Goal: Information Seeking & Learning: Learn about a topic

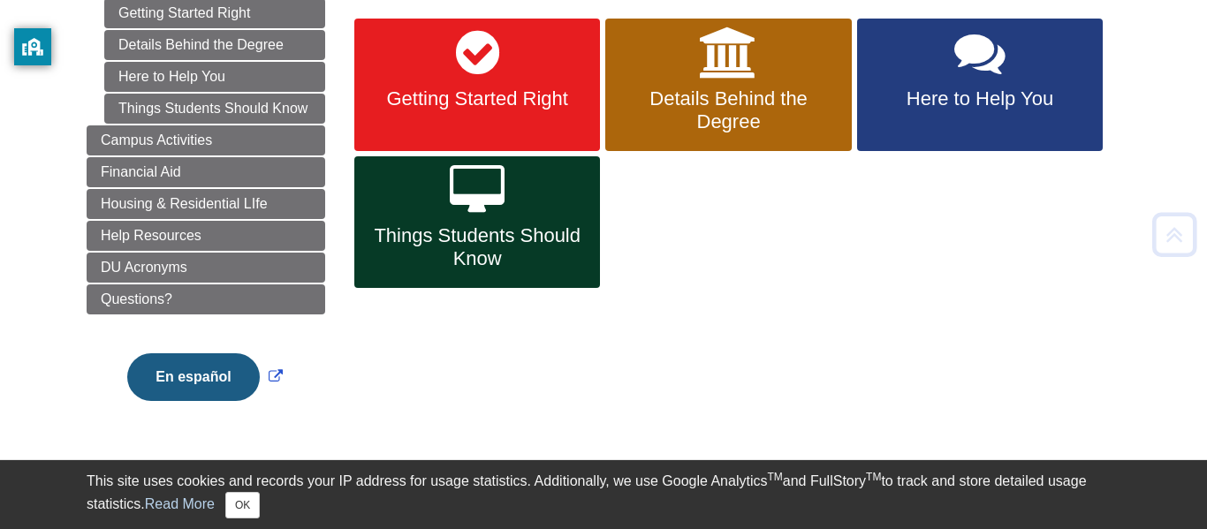
scroll to position [292, 0]
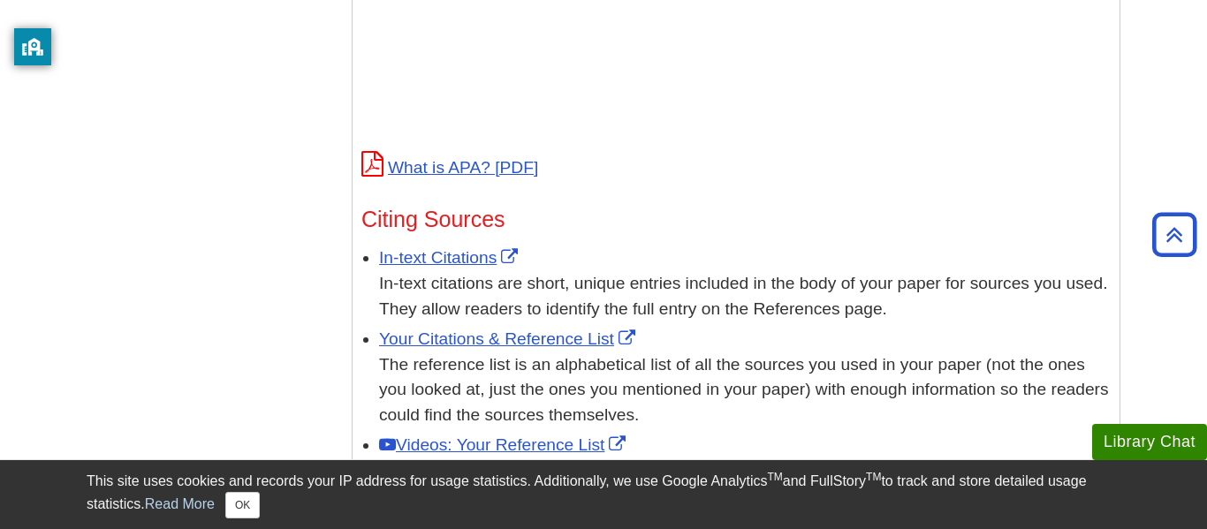
scroll to position [862, 0]
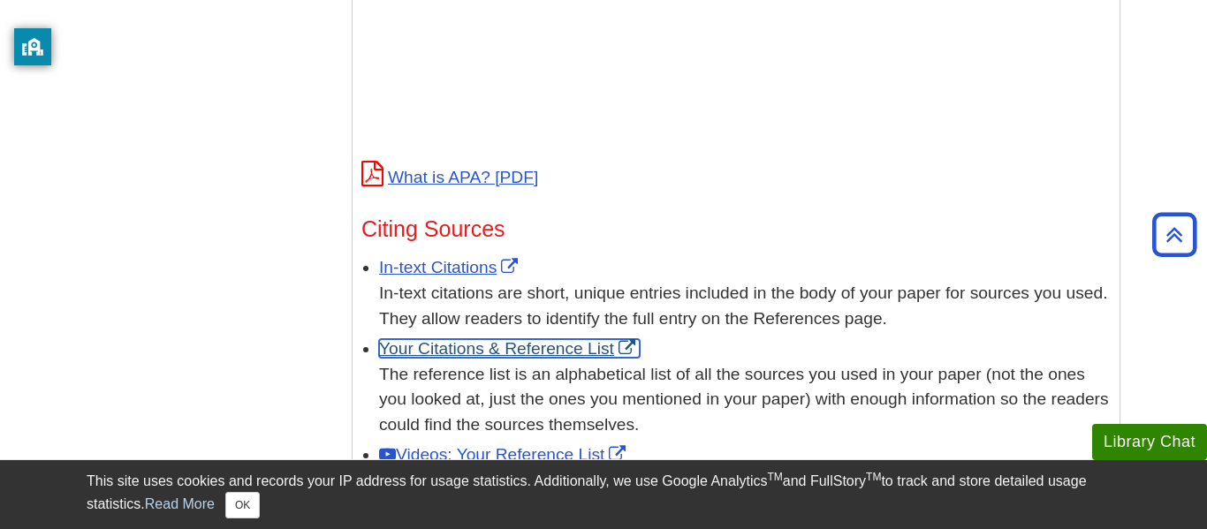
click at [526, 339] on link "Your Citations & Reference List" at bounding box center [509, 348] width 261 height 19
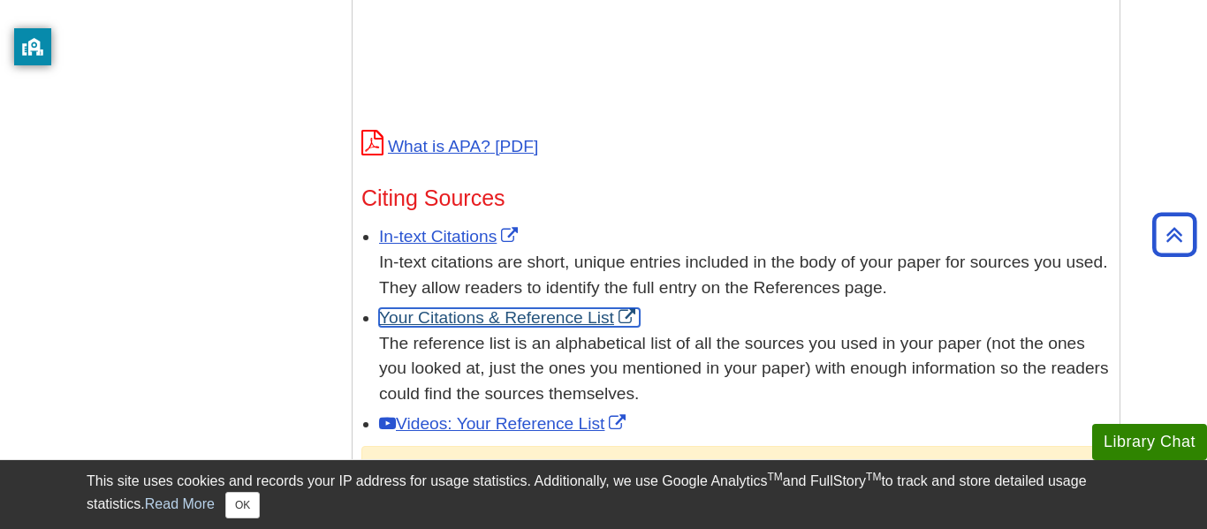
scroll to position [0, 0]
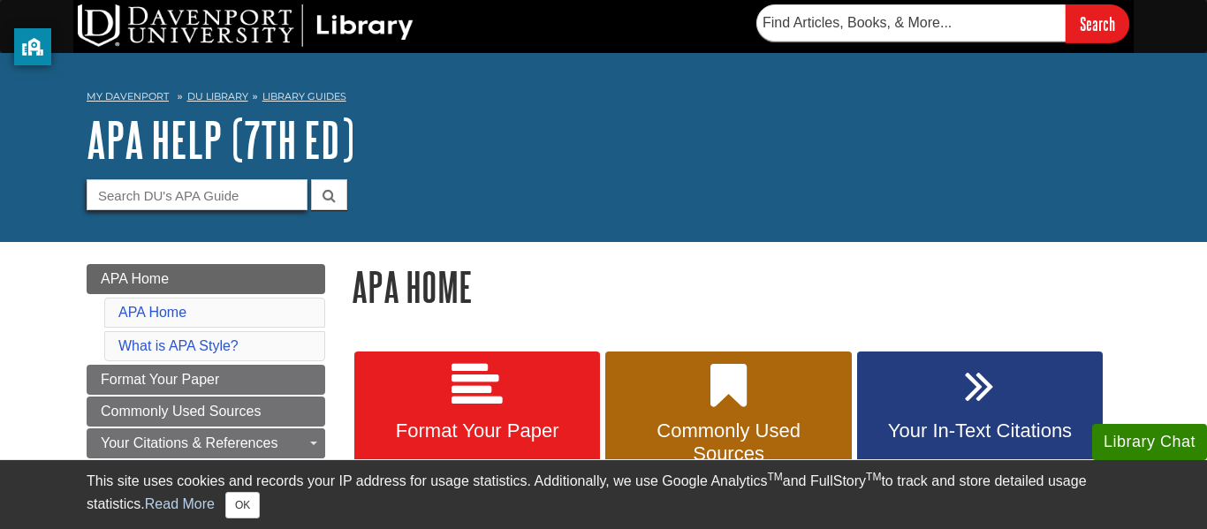
click at [230, 194] on input "Guide Search Terms" at bounding box center [197, 194] width 221 height 31
type input "Bibliography"
click at [311, 179] on button "submit" at bounding box center [329, 194] width 36 height 31
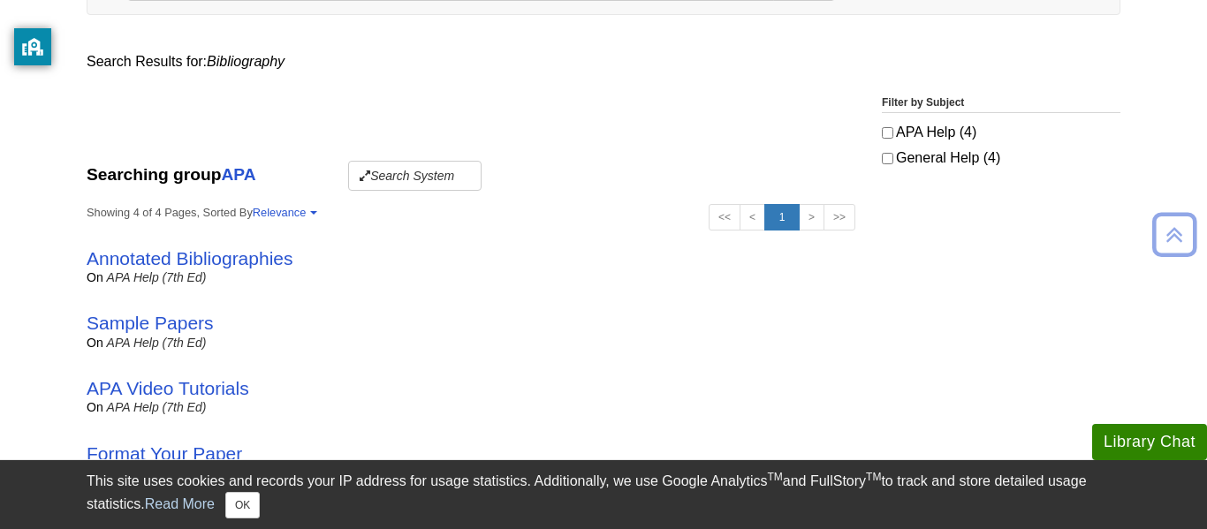
scroll to position [281, 0]
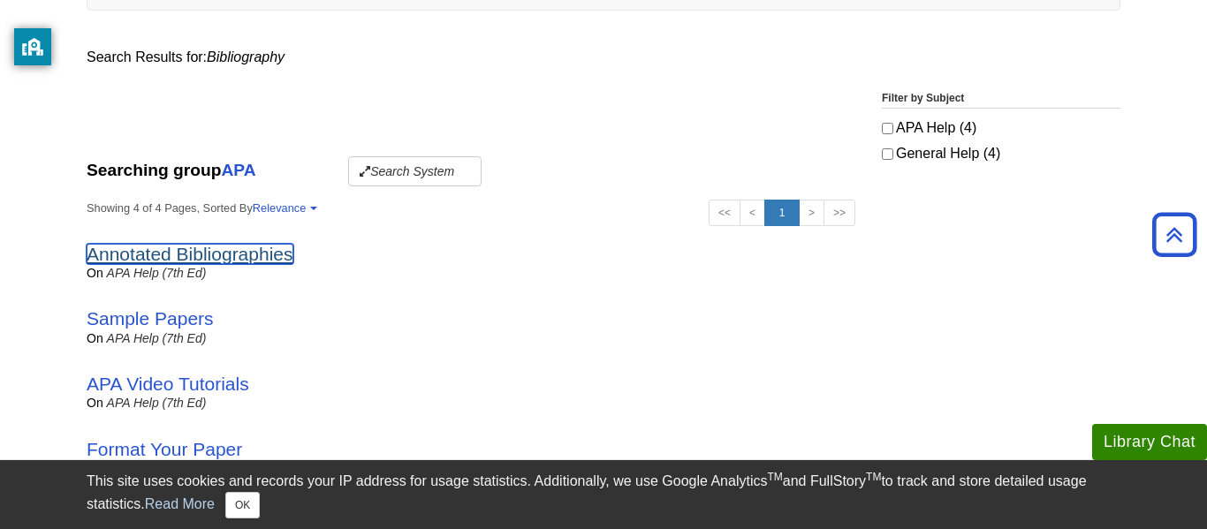
click at [194, 252] on link "Annotated Bibliographies" at bounding box center [190, 254] width 207 height 20
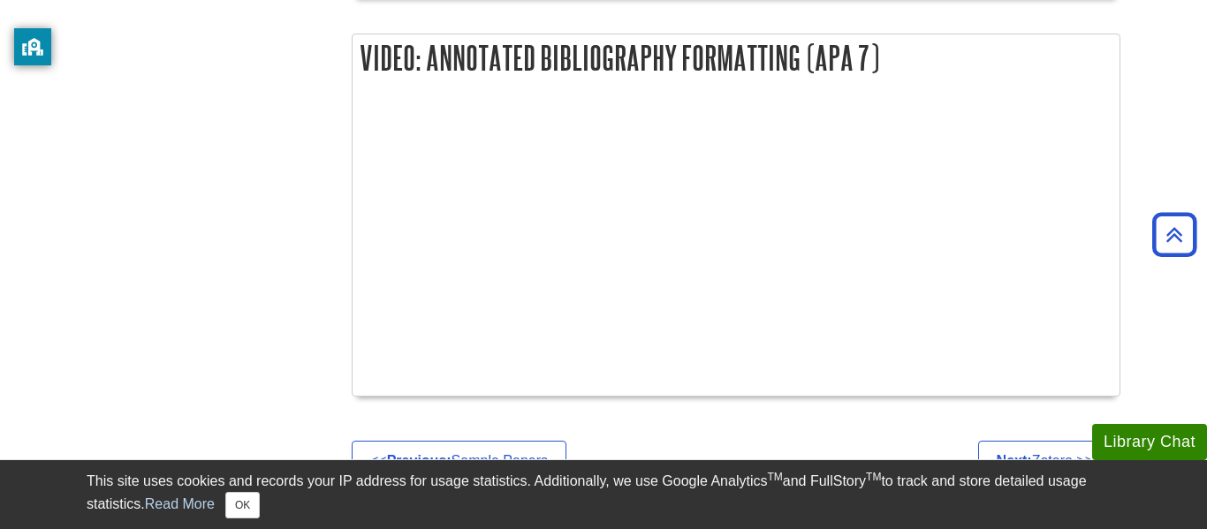
scroll to position [1992, 0]
